Goal: Transaction & Acquisition: Obtain resource

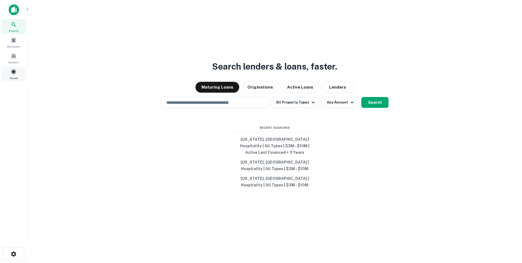
click at [14, 68] on div "Saved" at bounding box center [14, 74] width 24 height 15
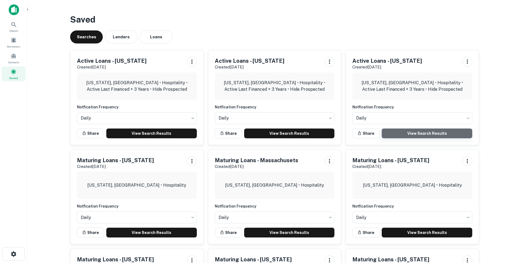
click at [422, 132] on link "View Search Results" at bounding box center [427, 134] width 91 height 10
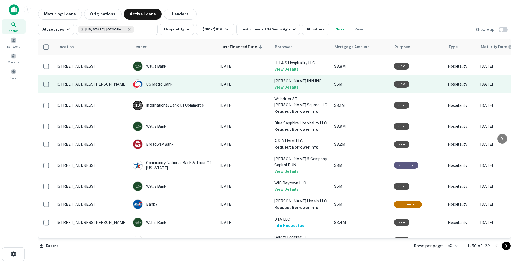
scroll to position [473, 0]
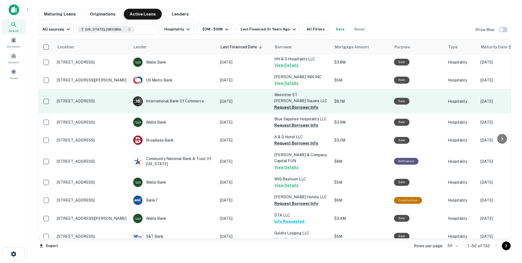
click at [304, 104] on button "Request Borrower Info" at bounding box center [296, 107] width 44 height 7
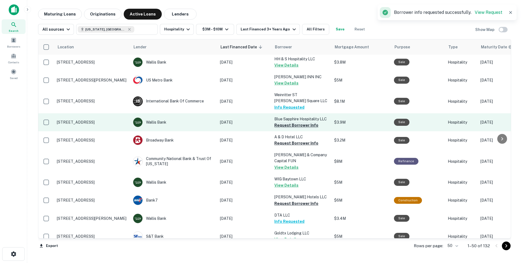
click at [304, 122] on button "Request Borrower Info" at bounding box center [296, 125] width 44 height 7
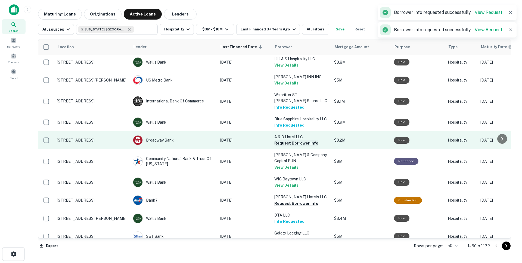
click at [302, 140] on button "Request Borrower Info" at bounding box center [296, 143] width 44 height 7
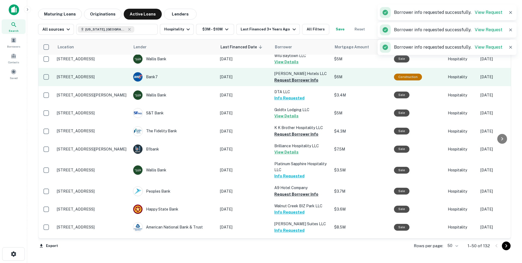
scroll to position [595, 0]
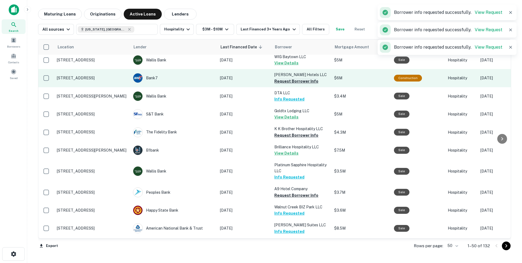
click at [302, 78] on button "Request Borrower Info" at bounding box center [296, 81] width 44 height 7
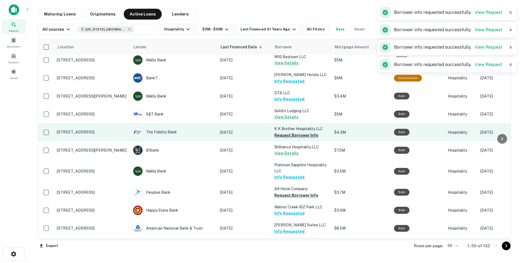
click at [299, 132] on button "Request Borrower Info" at bounding box center [296, 135] width 44 height 7
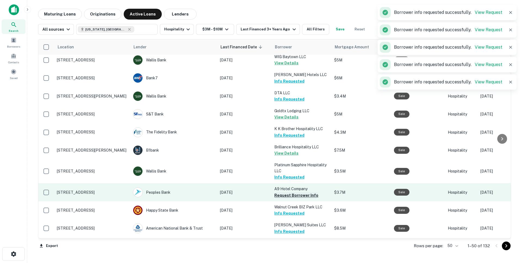
click at [297, 192] on button "Request Borrower Info" at bounding box center [296, 195] width 44 height 7
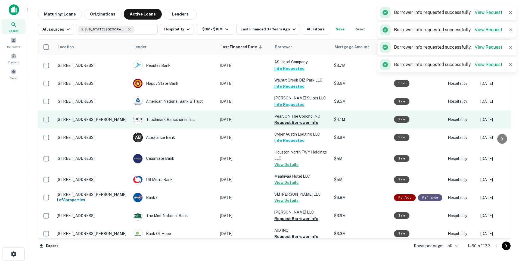
click at [311, 119] on button "Request Borrower Info" at bounding box center [296, 122] width 44 height 7
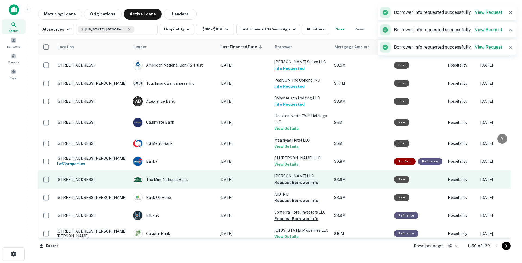
click at [294, 179] on button "Request Borrower Info" at bounding box center [296, 182] width 44 height 7
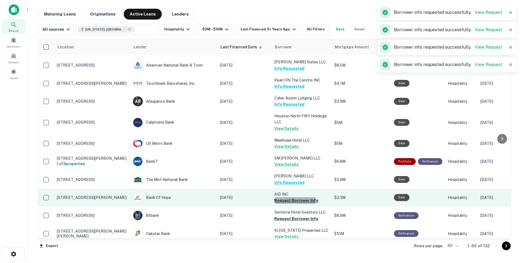
click at [294, 197] on button "Request Borrower Info" at bounding box center [296, 200] width 44 height 7
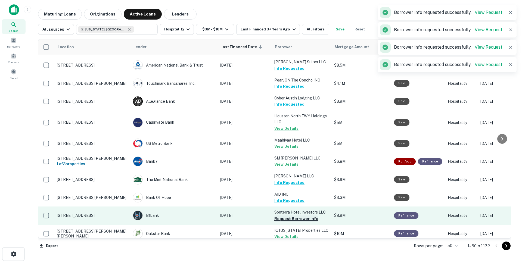
click at [291, 216] on button "Request Borrower Info" at bounding box center [296, 219] width 44 height 7
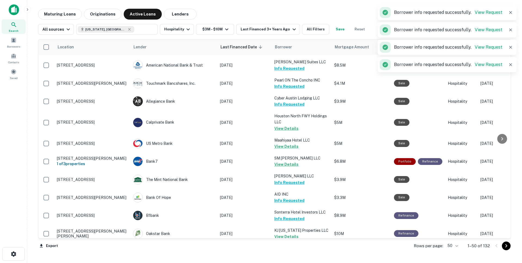
click at [509, 245] on button "Go to next page" at bounding box center [506, 246] width 9 height 9
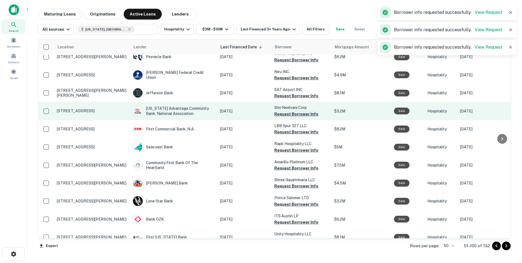
scroll to position [749, 0]
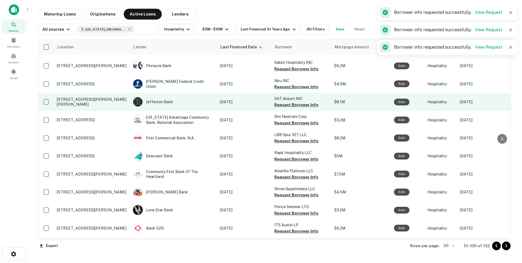
drag, startPoint x: 291, startPoint y: 68, endPoint x: 289, endPoint y: 73, distance: 6.0
click at [291, 102] on button "Request Borrower Info" at bounding box center [296, 105] width 44 height 7
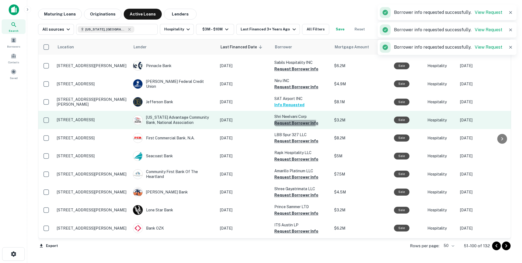
click at [286, 120] on button "Request Borrower Info" at bounding box center [296, 123] width 44 height 7
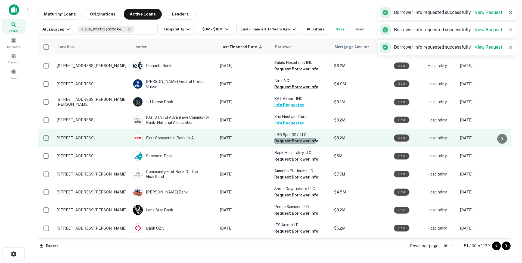
click at [285, 138] on button "Request Borrower Info" at bounding box center [296, 141] width 44 height 7
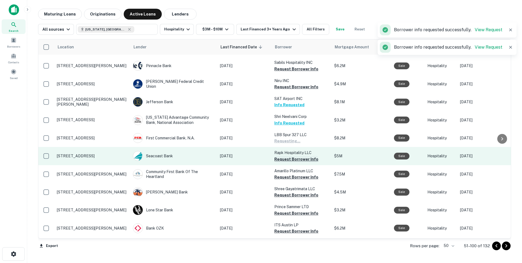
click at [288, 156] on button "Request Borrower Info" at bounding box center [296, 159] width 44 height 7
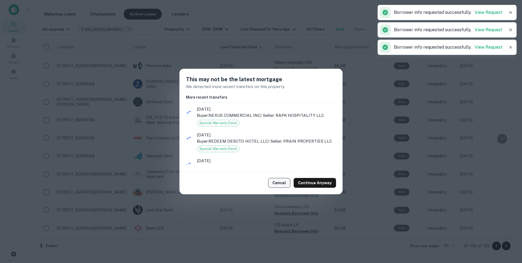
click at [286, 182] on button "Cancel" at bounding box center [279, 183] width 22 height 10
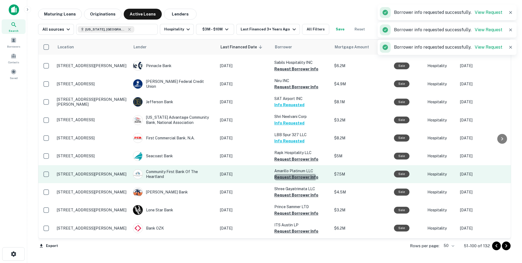
click at [289, 174] on button "Request Borrower Info" at bounding box center [296, 177] width 44 height 7
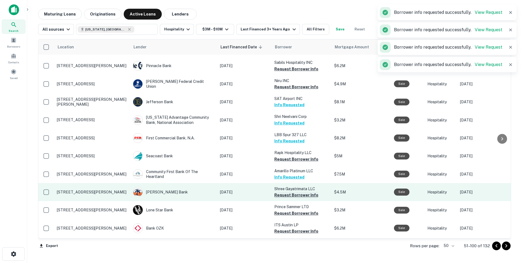
click at [288, 192] on button "Request Borrower Info" at bounding box center [296, 195] width 44 height 7
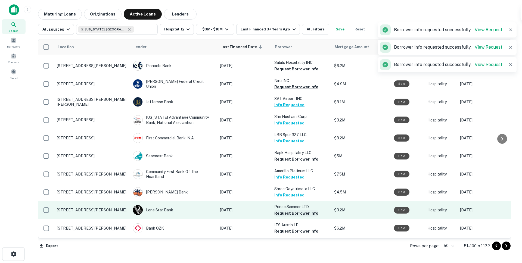
click at [286, 210] on button "Request Borrower Info" at bounding box center [296, 213] width 44 height 7
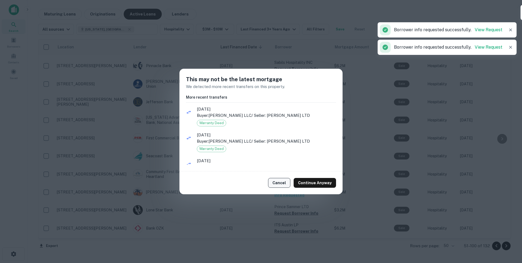
click at [287, 185] on button "Cancel" at bounding box center [279, 183] width 22 height 10
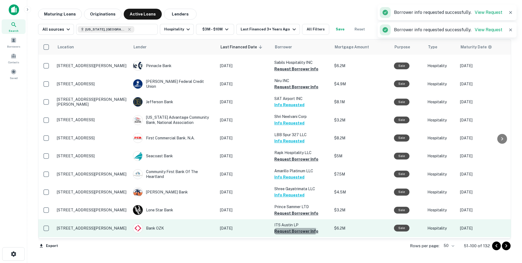
click at [288, 228] on button "Request Borrower Info" at bounding box center [296, 231] width 44 height 7
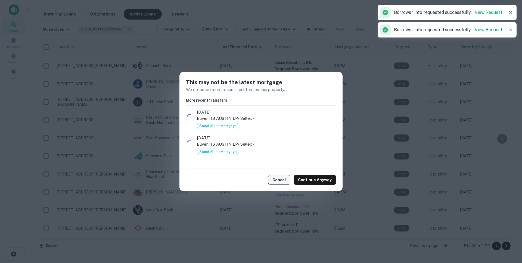
click at [285, 180] on button "Cancel" at bounding box center [279, 180] width 22 height 10
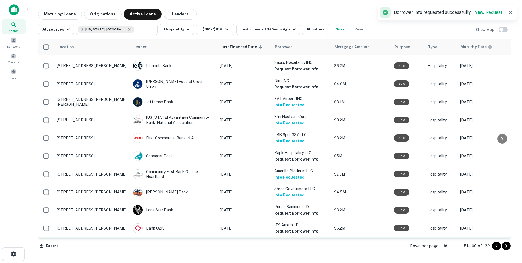
click at [286, 246] on button "Request Borrower Info" at bounding box center [296, 249] width 44 height 7
click at [286, 263] on button "Request Borrower Info" at bounding box center [296, 268] width 44 height 7
click at [505, 247] on icon "Go to next page" at bounding box center [506, 246] width 7 height 7
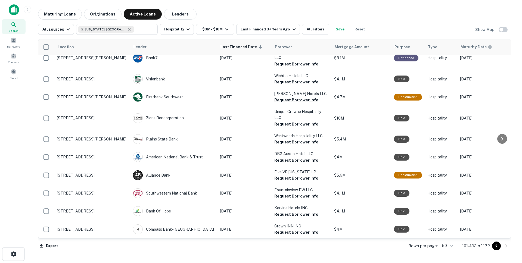
scroll to position [423, 0]
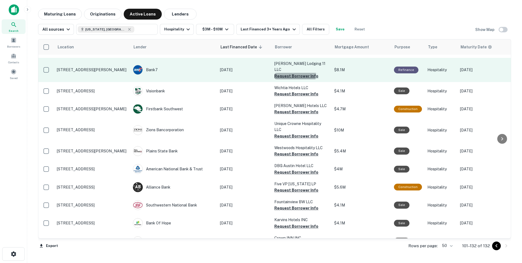
click at [290, 73] on button "Request Borrower Info" at bounding box center [296, 76] width 44 height 7
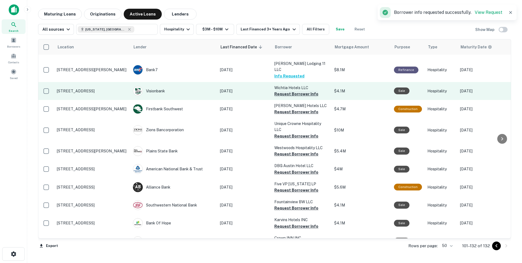
click at [289, 91] on button "Request Borrower Info" at bounding box center [296, 94] width 44 height 7
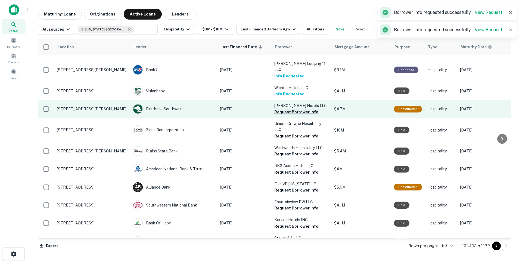
click at [291, 109] on button "Request Borrower Info" at bounding box center [296, 112] width 44 height 7
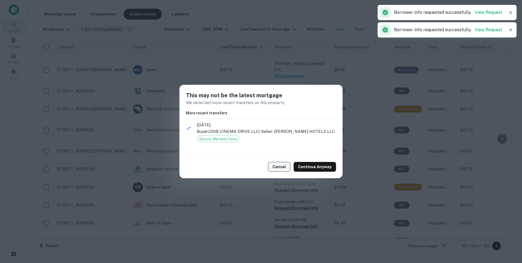
click at [279, 170] on button "Cancel" at bounding box center [279, 167] width 22 height 10
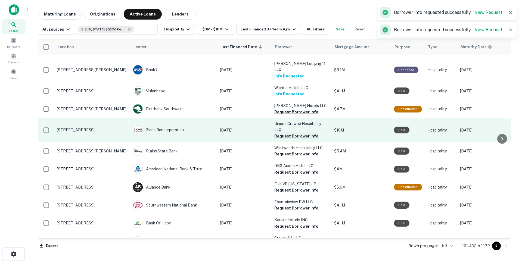
click at [295, 133] on button "Request Borrower Info" at bounding box center [296, 136] width 44 height 7
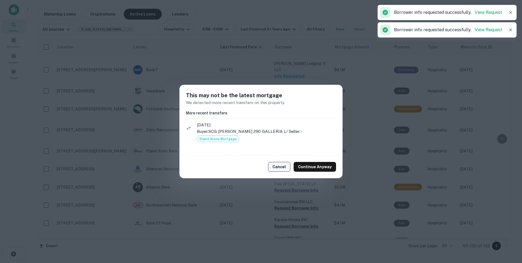
click at [276, 166] on button "Cancel" at bounding box center [279, 167] width 22 height 10
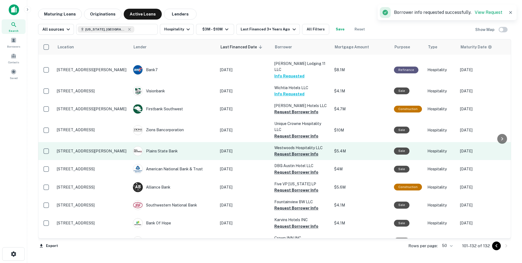
click at [304, 151] on button "Request Borrower Info" at bounding box center [296, 154] width 44 height 7
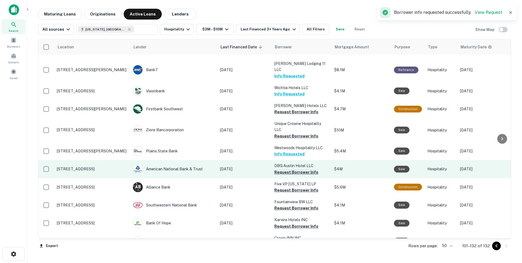
click at [298, 169] on button "Request Borrower Info" at bounding box center [296, 172] width 44 height 7
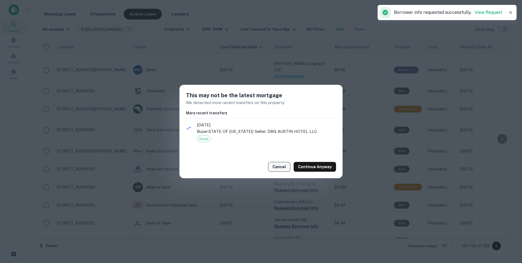
click at [289, 170] on button "Cancel" at bounding box center [279, 167] width 22 height 10
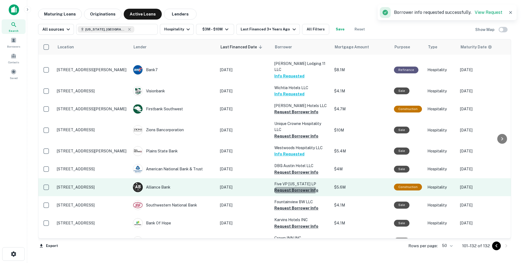
click at [291, 187] on button "Request Borrower Info" at bounding box center [296, 190] width 44 height 7
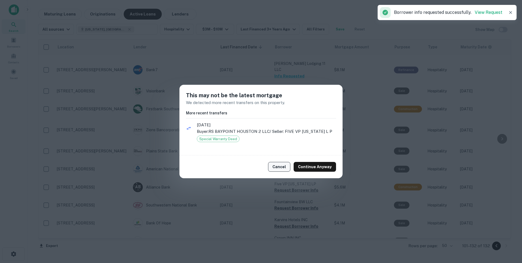
click at [285, 170] on button "Cancel" at bounding box center [279, 167] width 22 height 10
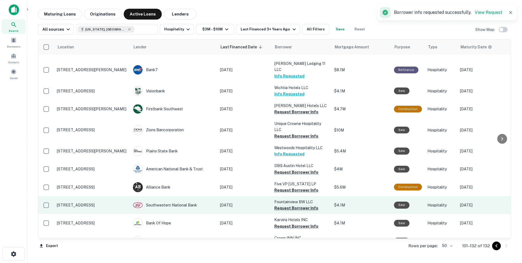
click at [288, 205] on button "Request Borrower Info" at bounding box center [296, 208] width 44 height 7
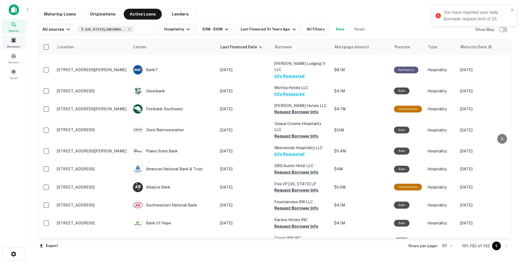
click at [12, 41] on span at bounding box center [14, 40] width 6 height 6
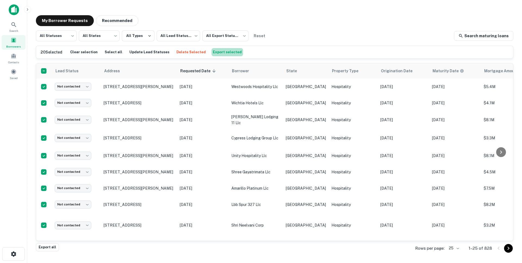
click at [220, 51] on button "Export selected" at bounding box center [227, 52] width 32 height 8
